Goal: Information Seeking & Learning: Learn about a topic

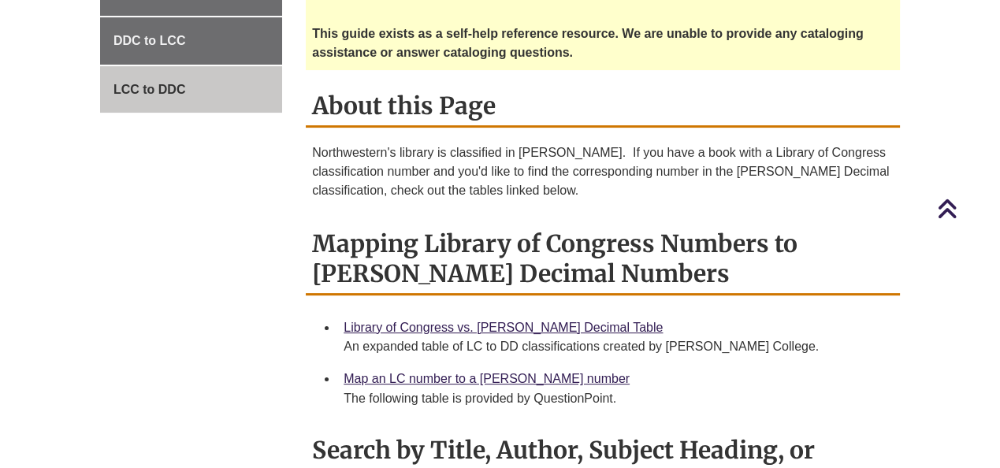
scroll to position [394, 0]
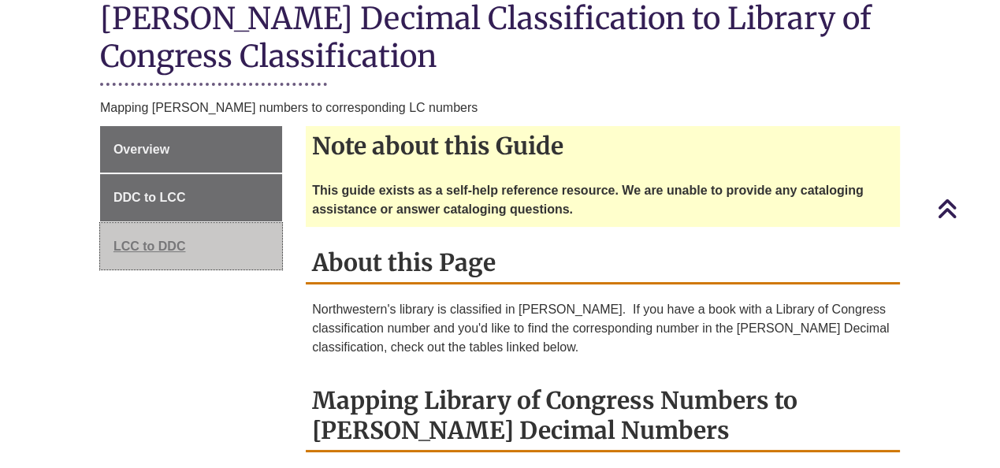
click at [171, 240] on span "LCC to DDC" at bounding box center [150, 246] width 73 height 13
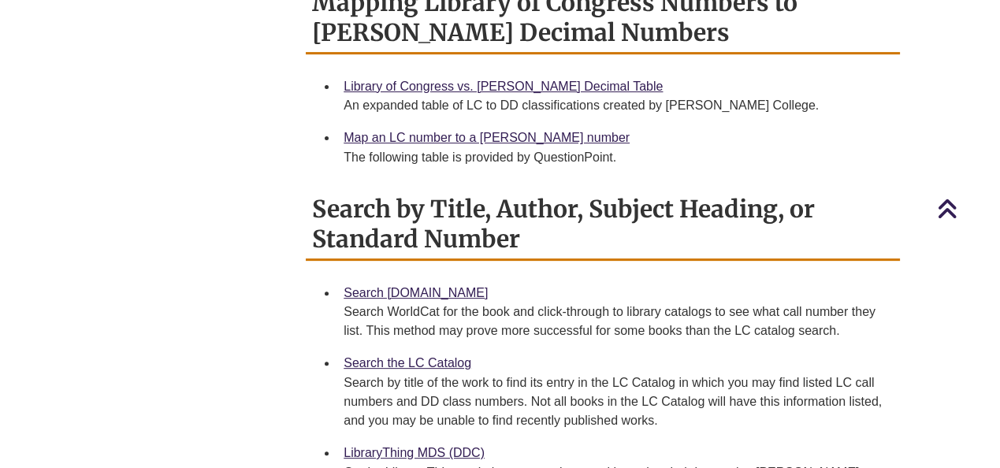
scroll to position [788, 0]
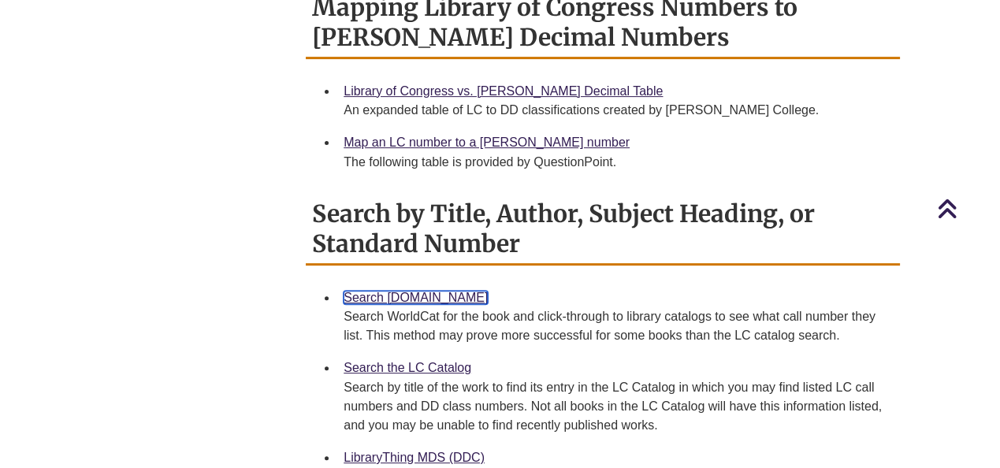
click at [426, 291] on link "Search [DOMAIN_NAME]" at bounding box center [416, 297] width 144 height 13
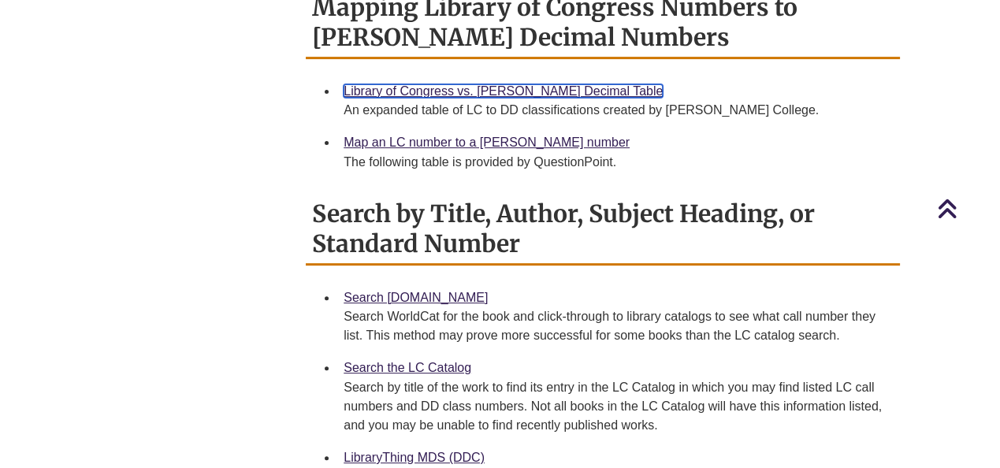
click at [543, 84] on link "Library of Congress vs. [PERSON_NAME] Decimal Table" at bounding box center [503, 90] width 319 height 13
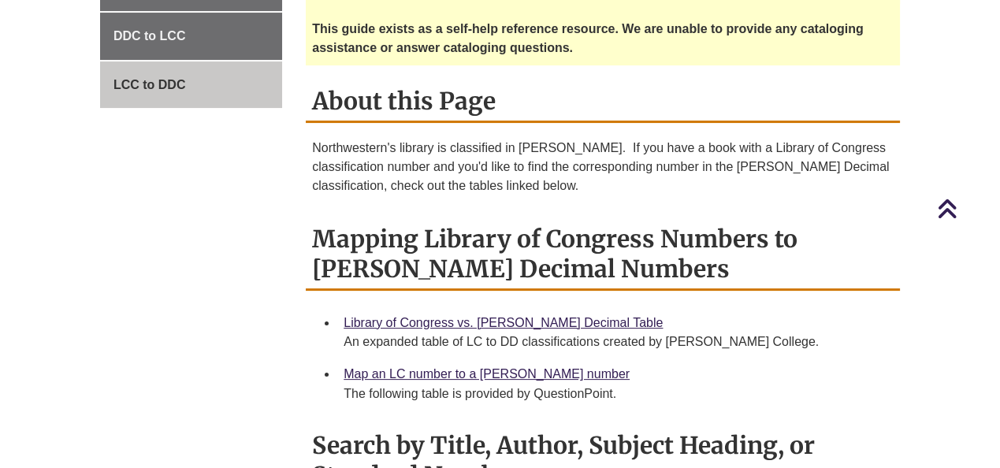
scroll to position [394, 0]
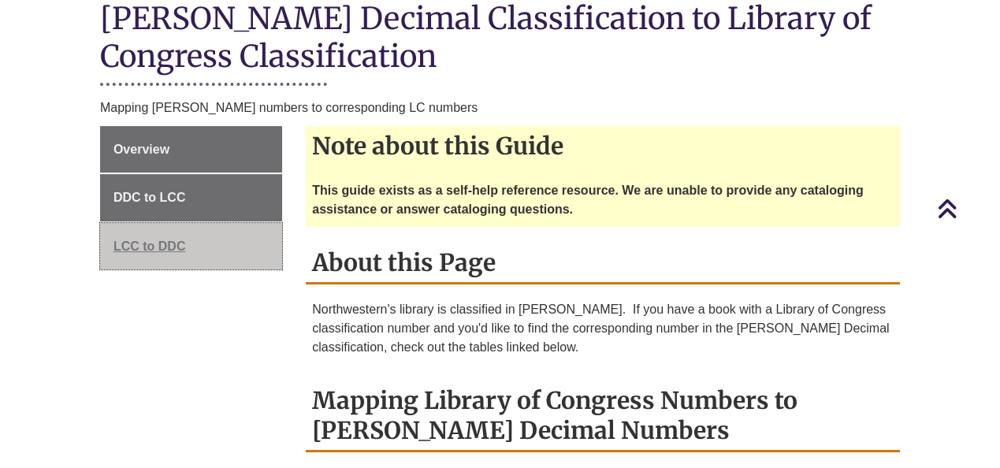
click at [123, 240] on span "LCC to DDC" at bounding box center [150, 246] width 73 height 13
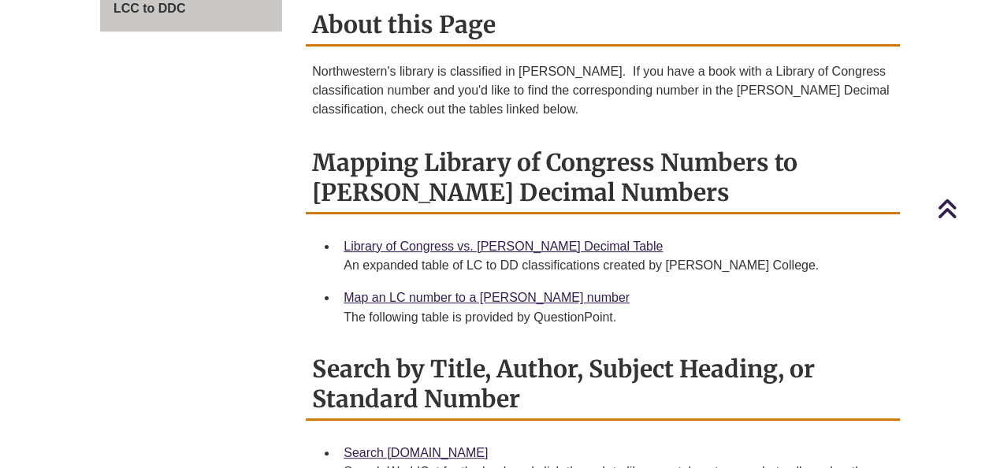
scroll to position [631, 0]
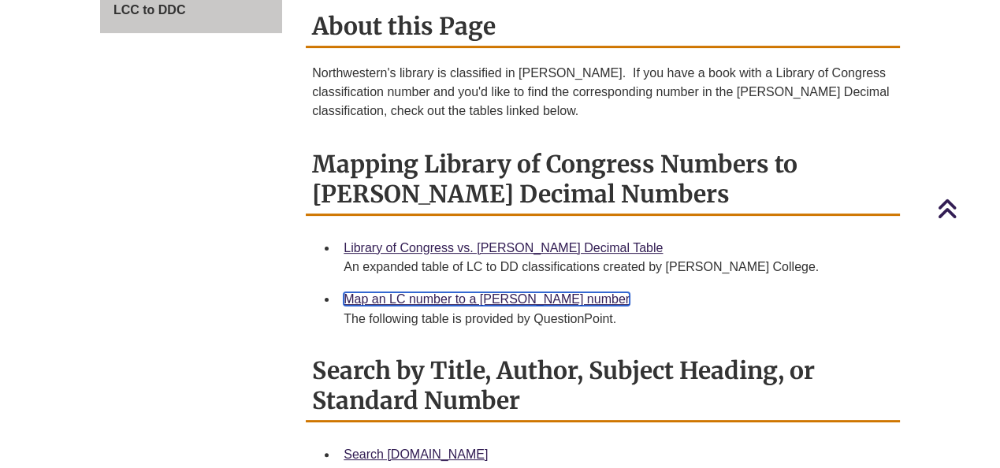
click at [476, 292] on link "Map an LC number to a [PERSON_NAME] number" at bounding box center [487, 298] width 286 height 13
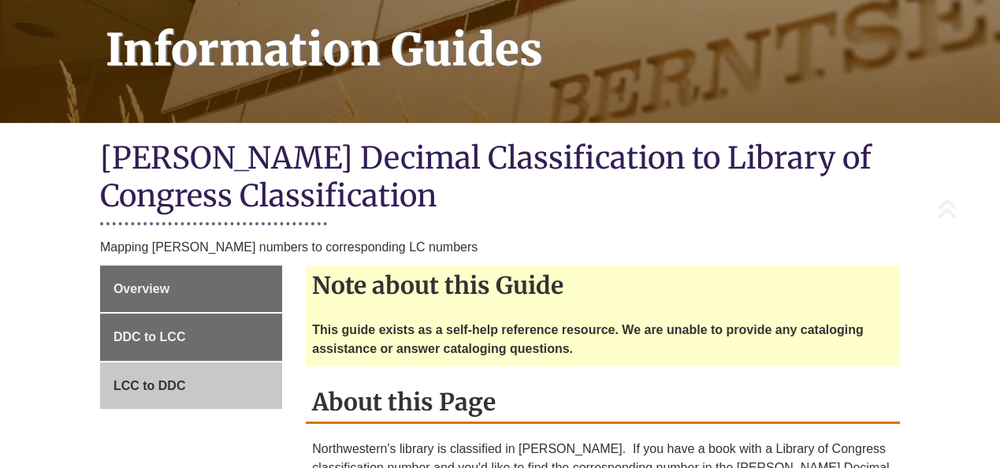
scroll to position [394, 0]
